Goal: Task Accomplishment & Management: Manage account settings

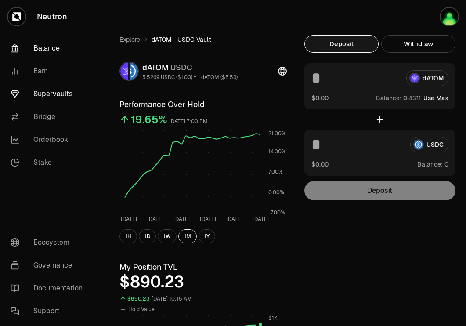
scroll to position [539, 0]
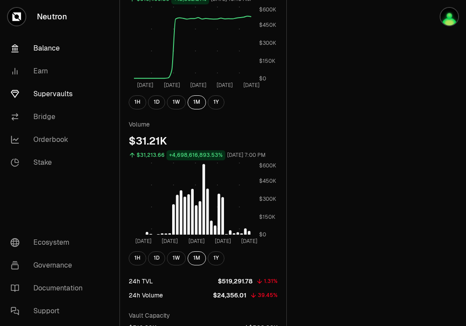
click at [52, 43] on link "Balance" at bounding box center [49, 48] width 91 height 23
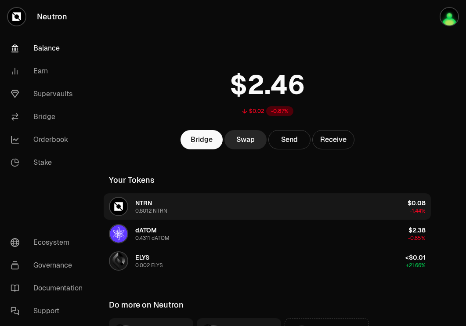
scroll to position [98, 0]
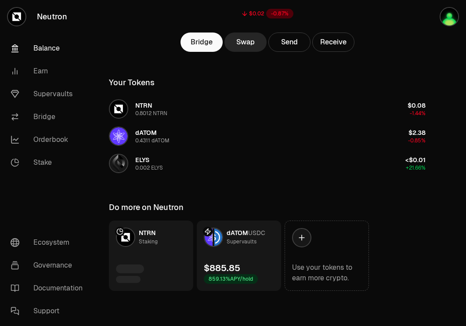
click at [226, 256] on link "dATOM USDC Supervaults $885.85 859.13% APY/hold" at bounding box center [239, 255] width 84 height 70
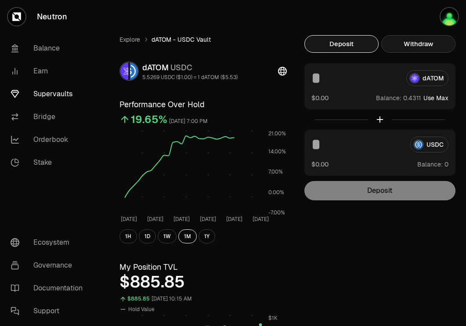
click at [418, 43] on button "Withdraw" at bounding box center [418, 44] width 74 height 18
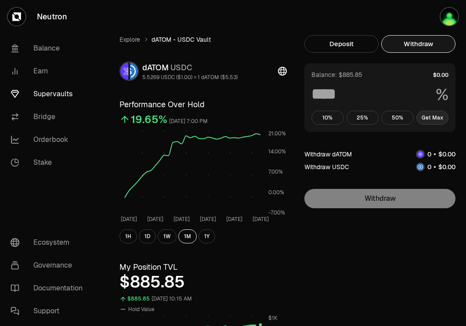
click at [426, 113] on button "Get Max" at bounding box center [432, 118] width 33 height 14
type input "***"
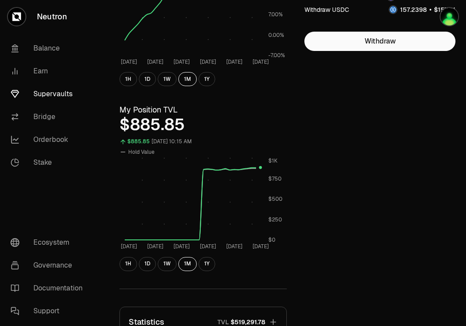
scroll to position [287, 0]
